Goal: Information Seeking & Learning: Find specific fact

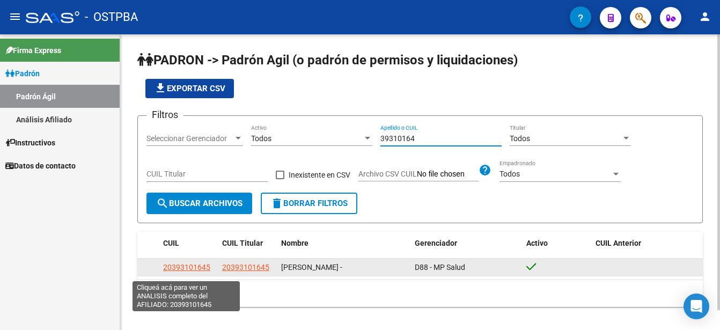
type input "39310164"
click at [193, 271] on span "20393101645" at bounding box center [186, 267] width 47 height 9
type textarea "20393101645"
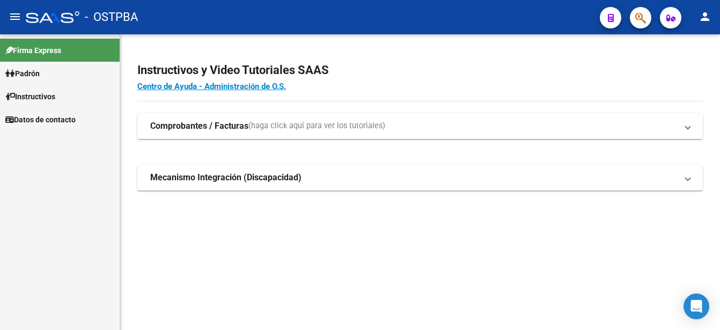
click at [40, 70] on span "Padrón" at bounding box center [22, 74] width 34 height 12
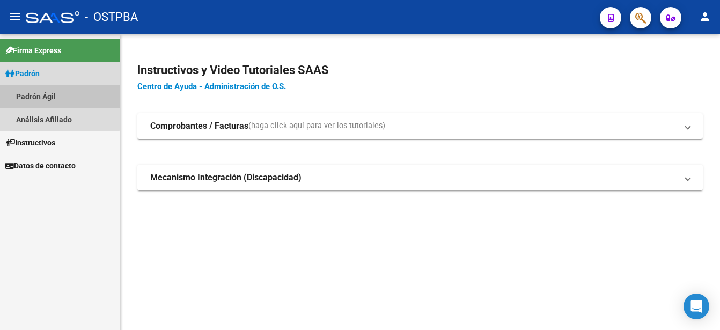
click at [51, 94] on link "Padrón Ágil" at bounding box center [60, 96] width 120 height 23
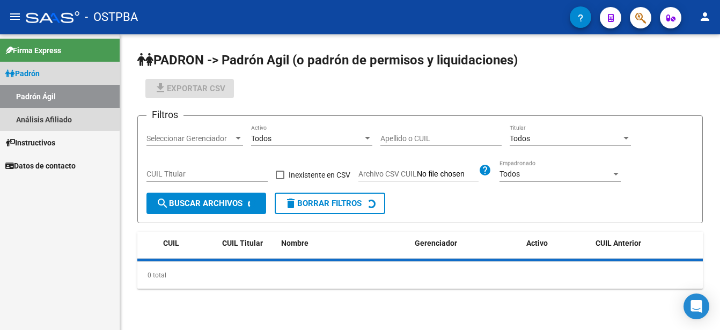
click at [51, 94] on link "Padrón Ágil" at bounding box center [60, 96] width 120 height 23
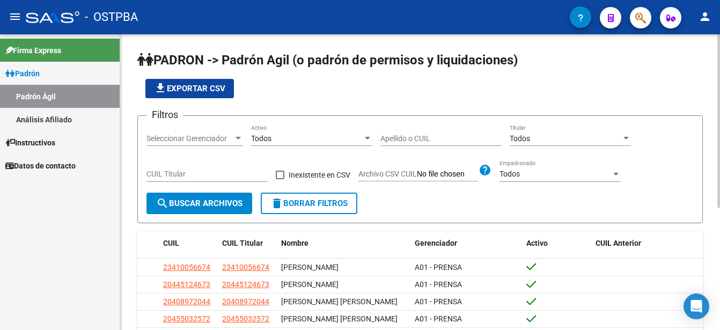
click at [382, 136] on input "Apellido o CUIL" at bounding box center [441, 138] width 121 height 9
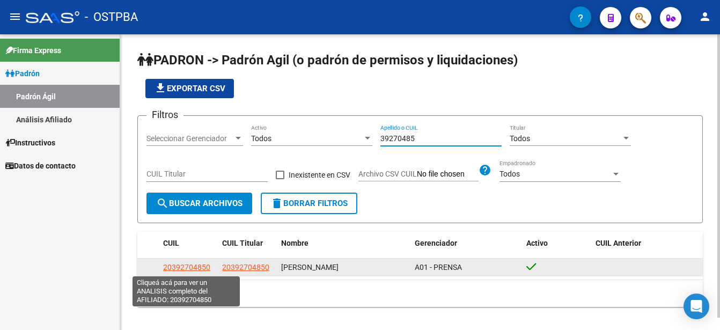
type input "39270485"
click at [180, 267] on span "20392704850" at bounding box center [186, 267] width 47 height 9
type textarea "20392704850"
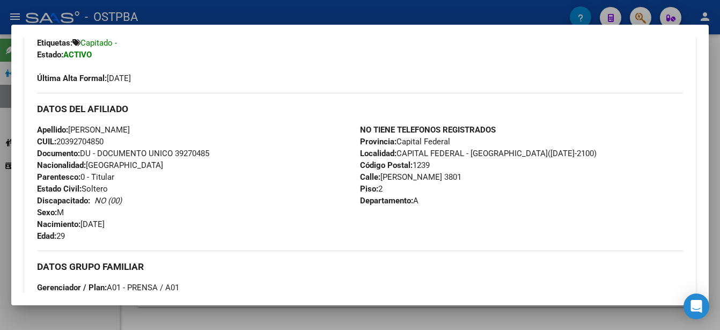
scroll to position [161, 0]
